Goal: Navigation & Orientation: Find specific page/section

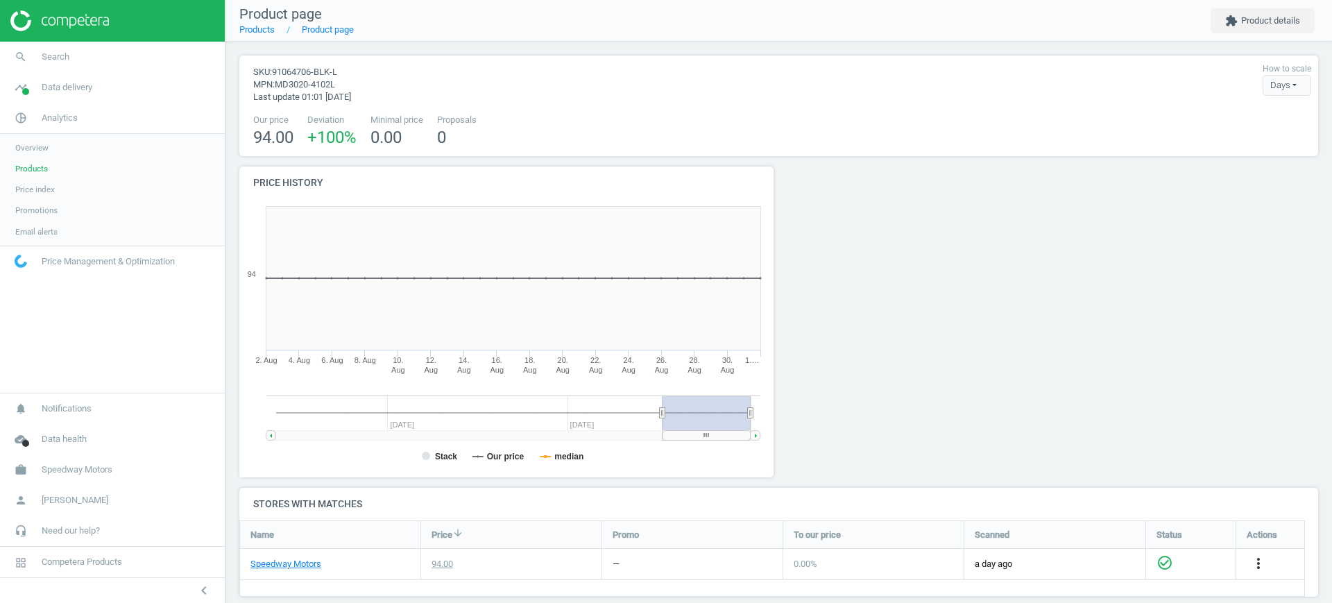
scroll to position [183, 1092]
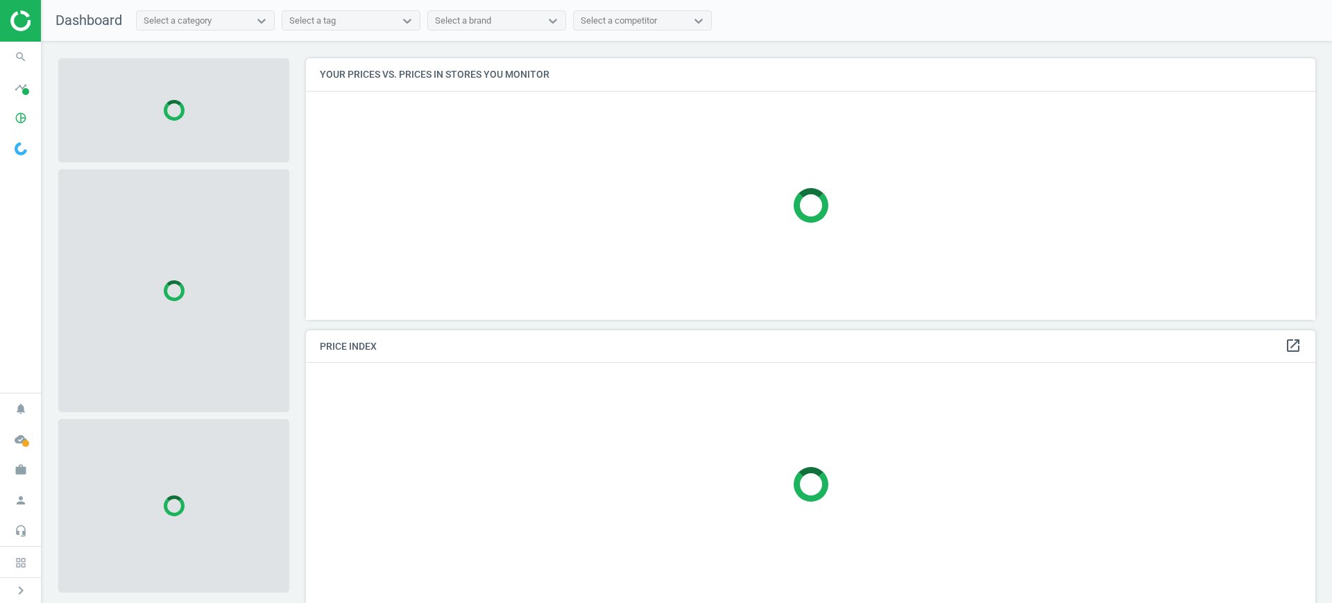
scroll to position [288, 1023]
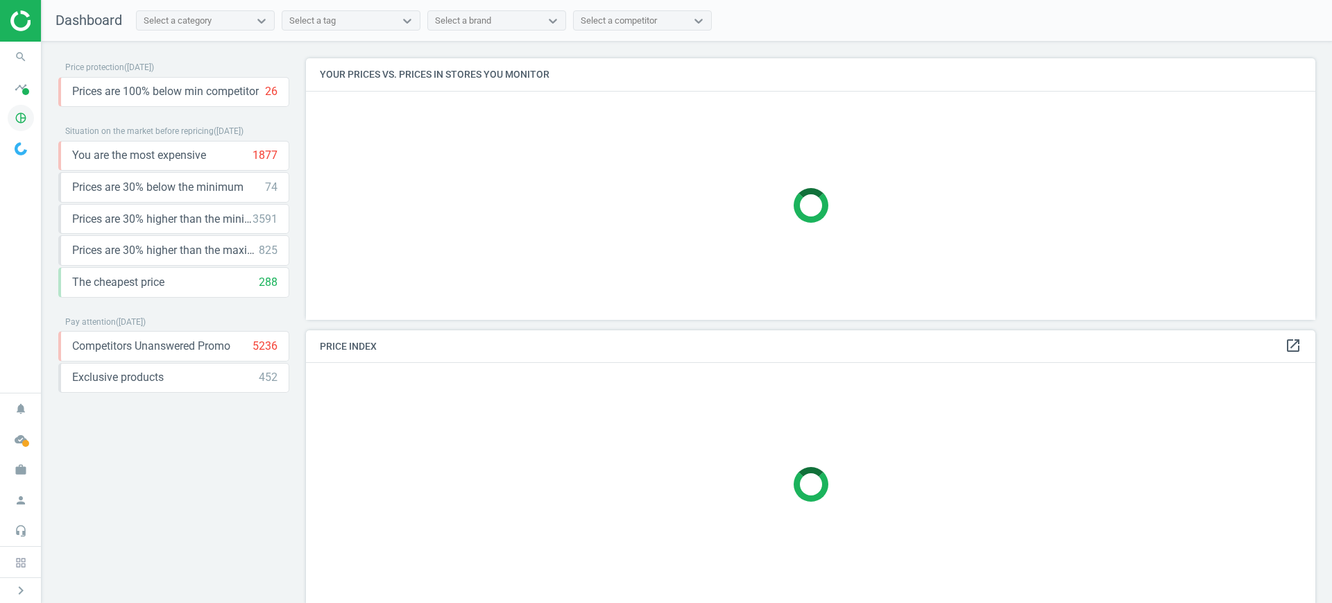
click at [27, 110] on icon "pie_chart_outlined" at bounding box center [21, 118] width 26 height 26
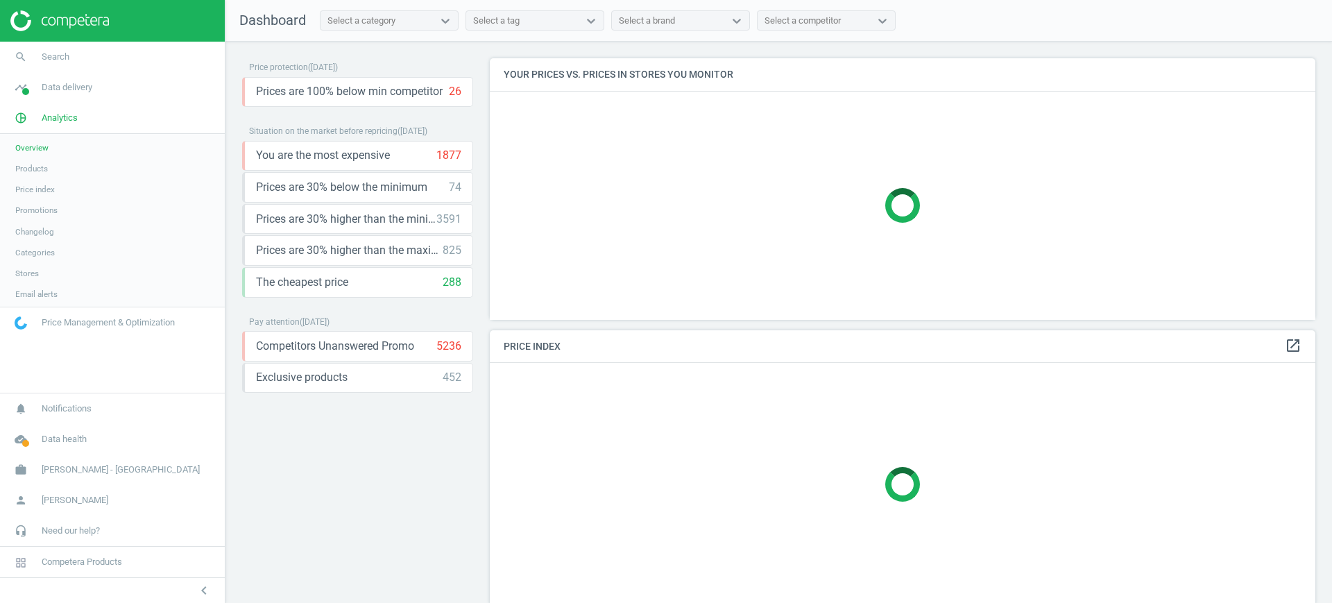
scroll to position [288, 839]
click at [41, 173] on span "Products" at bounding box center [31, 168] width 33 height 11
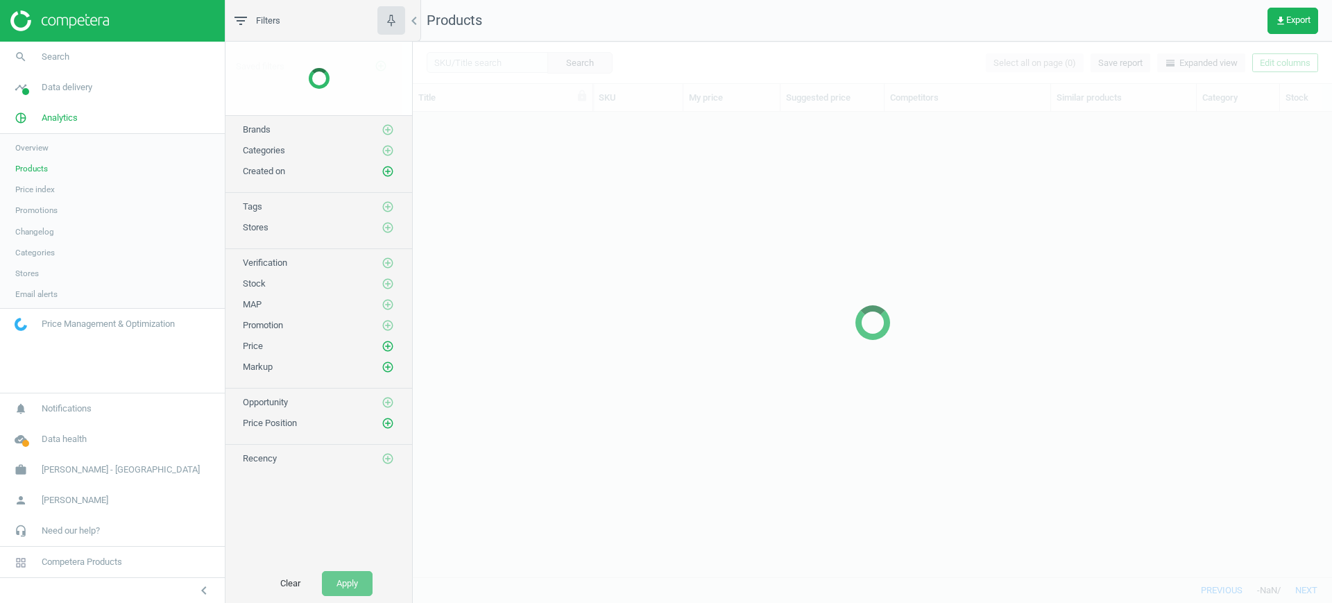
scroll to position [438, 906]
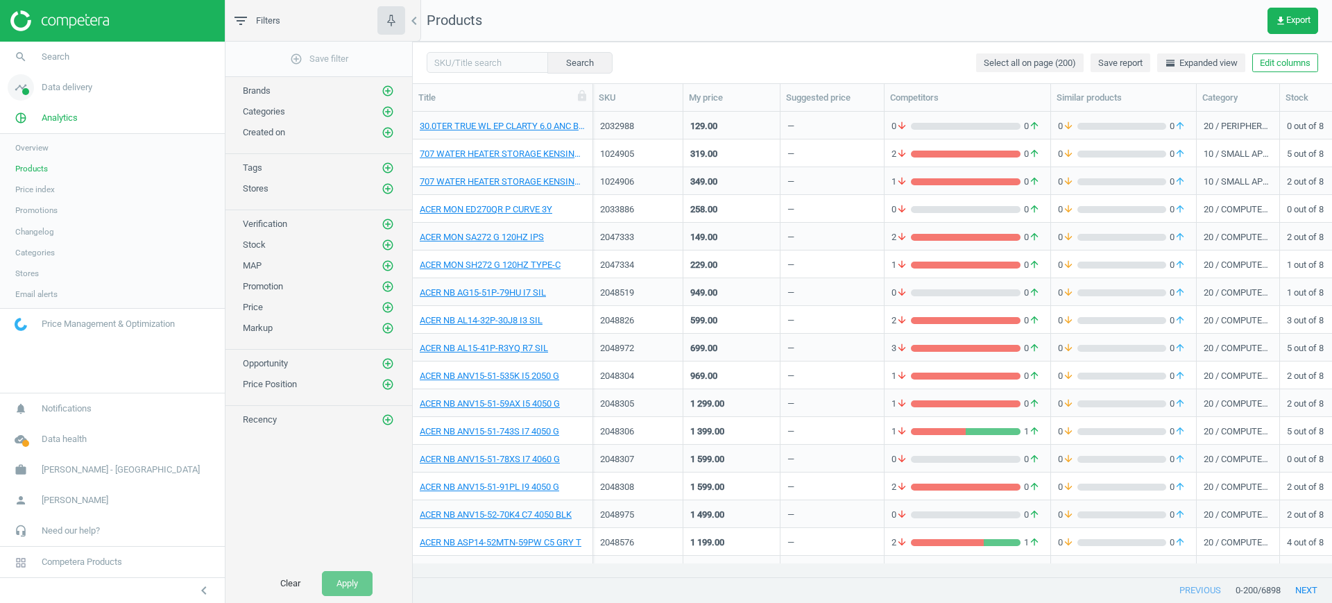
click at [43, 91] on span "Data delivery" at bounding box center [67, 87] width 51 height 12
click at [22, 204] on span "Stores" at bounding box center [27, 201] width 24 height 11
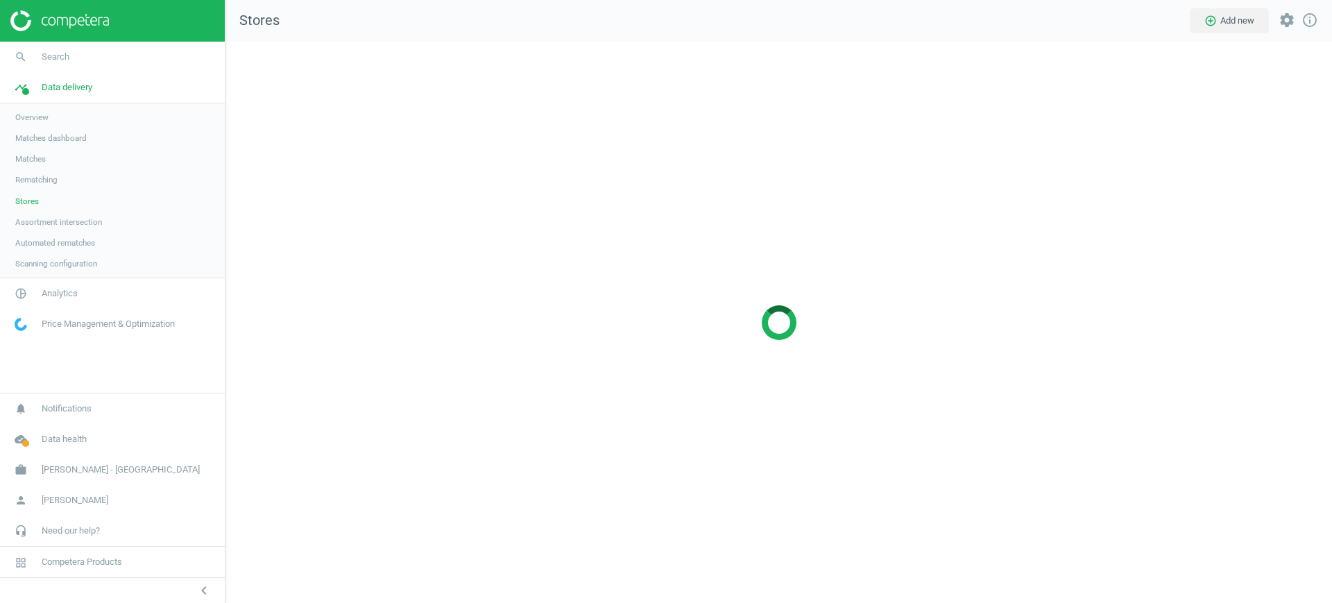
scroll to position [588, 1133]
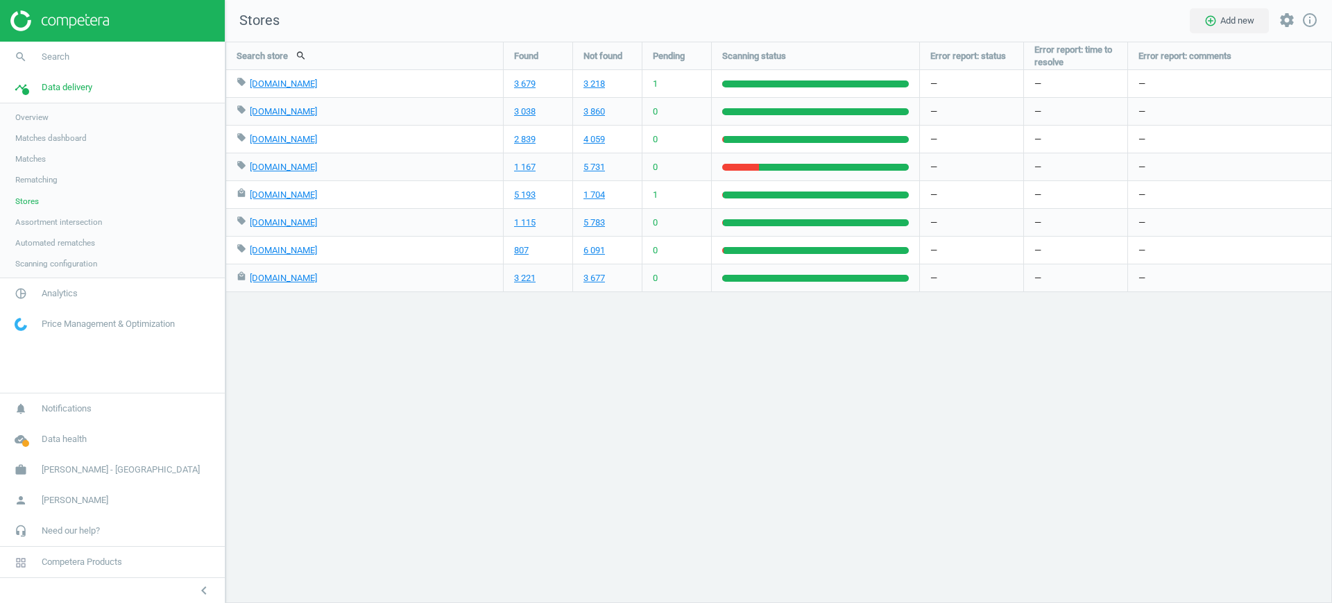
click at [1322, 461] on div "Search store search Found Not found Pending Scanning status Error report: statu…" at bounding box center [778, 322] width 1106 height 561
